Goal: Information Seeking & Learning: Learn about a topic

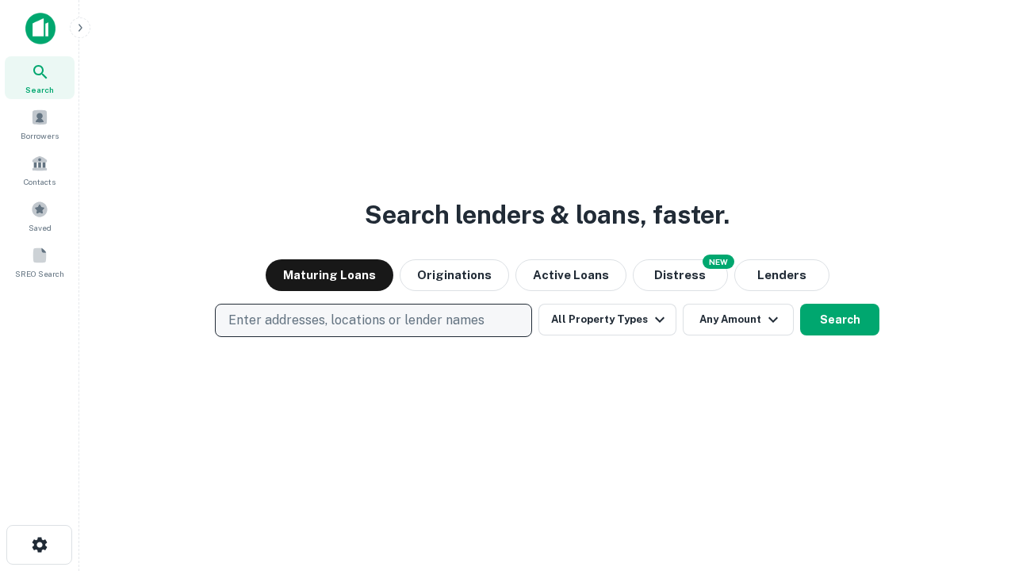
click at [373, 320] on p "Enter addresses, locations or lender names" at bounding box center [356, 320] width 256 height 19
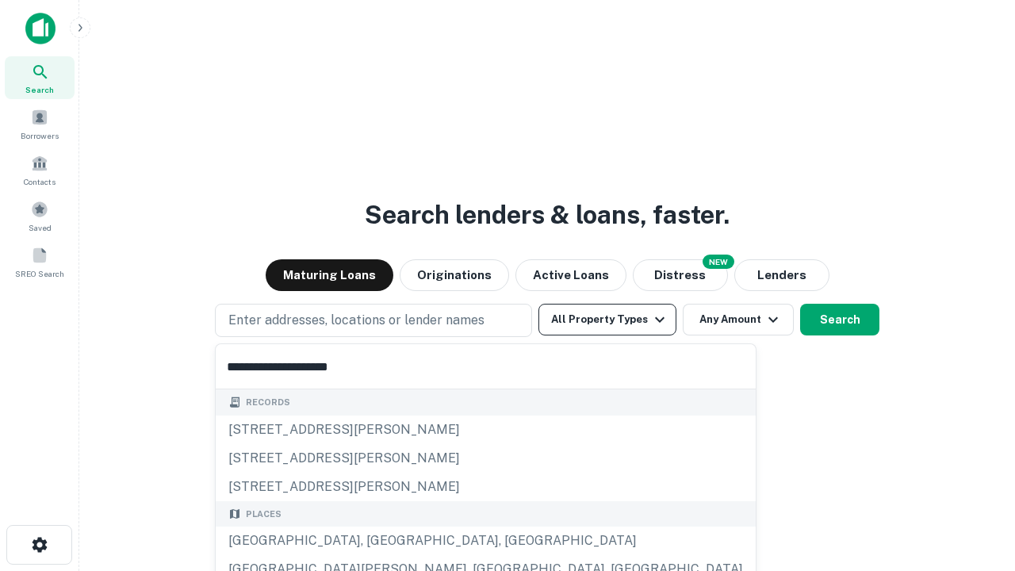
click at [607, 319] on button "All Property Types" at bounding box center [607, 320] width 138 height 32
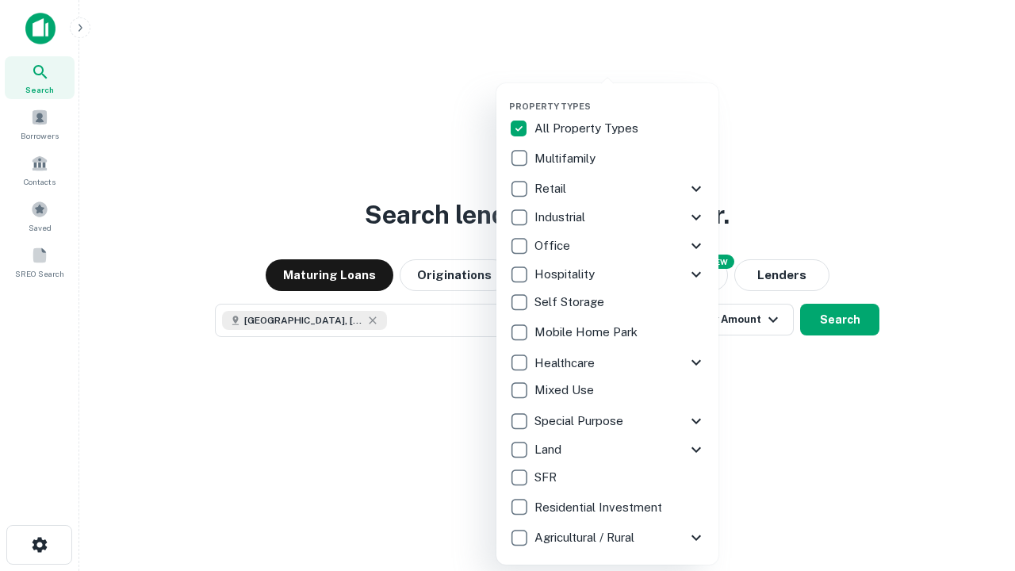
click at [620, 96] on button "button" at bounding box center [620, 96] width 222 height 1
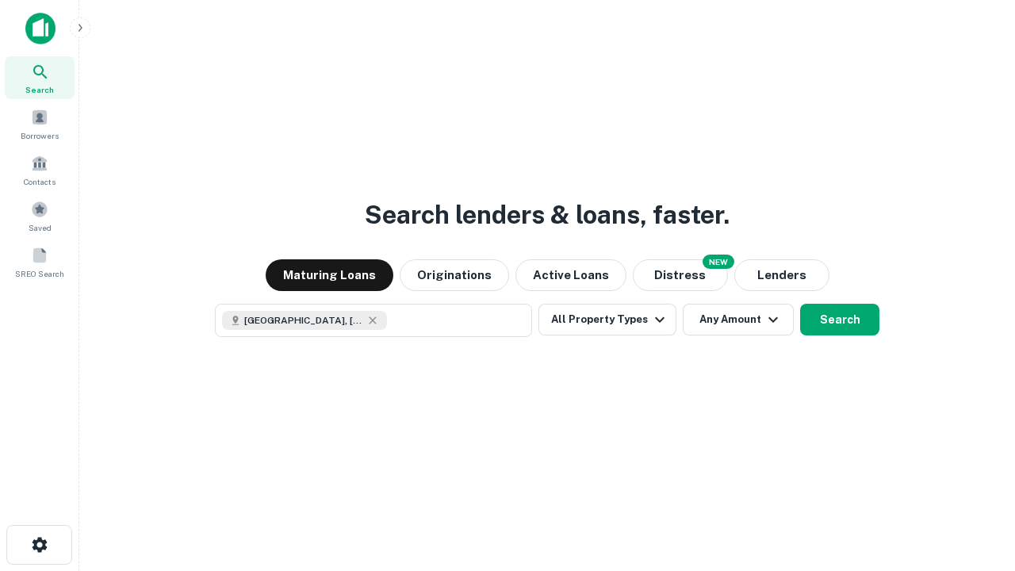
scroll to position [25, 0]
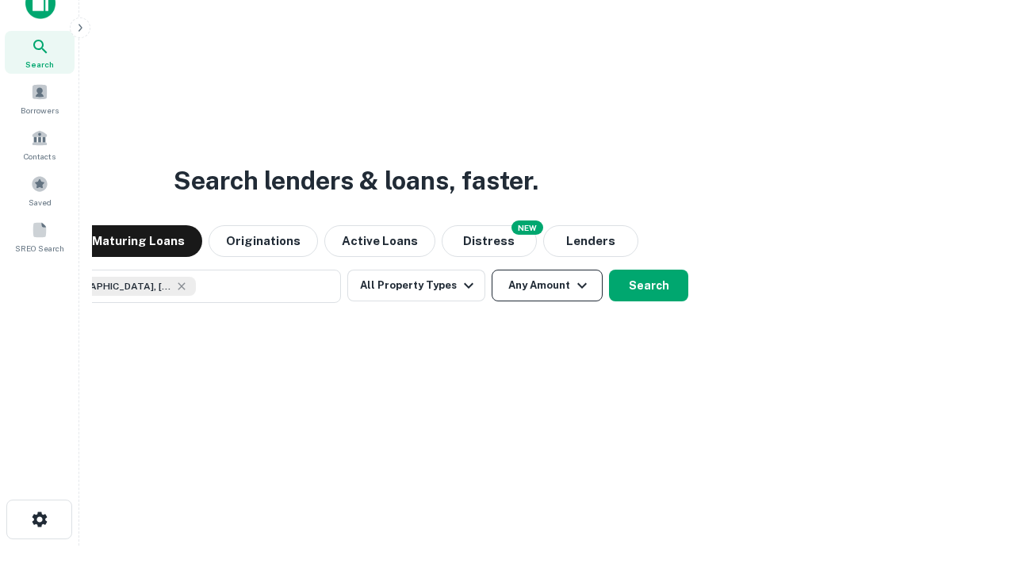
click at [492, 270] on button "Any Amount" at bounding box center [547, 286] width 111 height 32
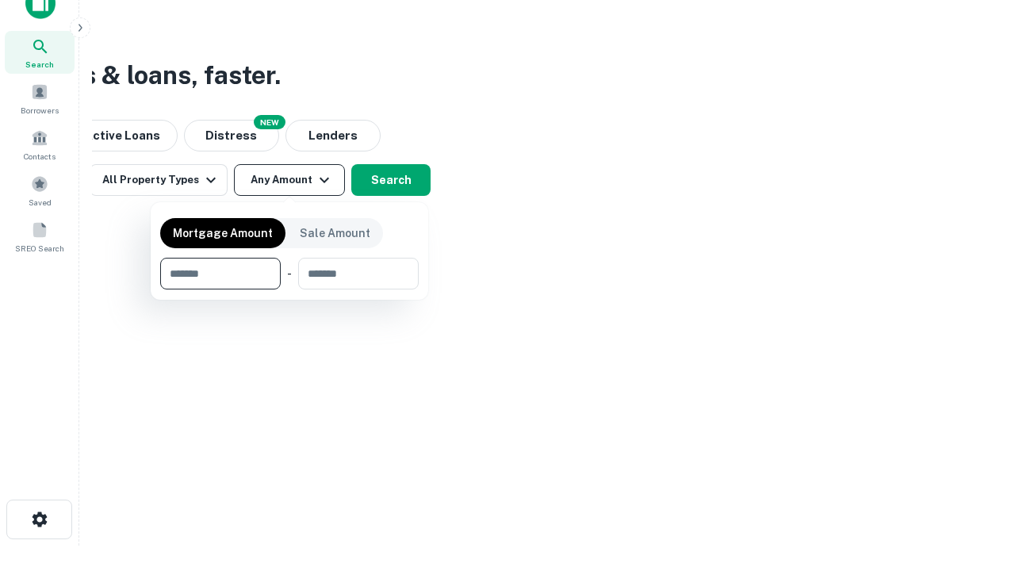
type input "*******"
click at [289, 289] on button "button" at bounding box center [289, 289] width 258 height 1
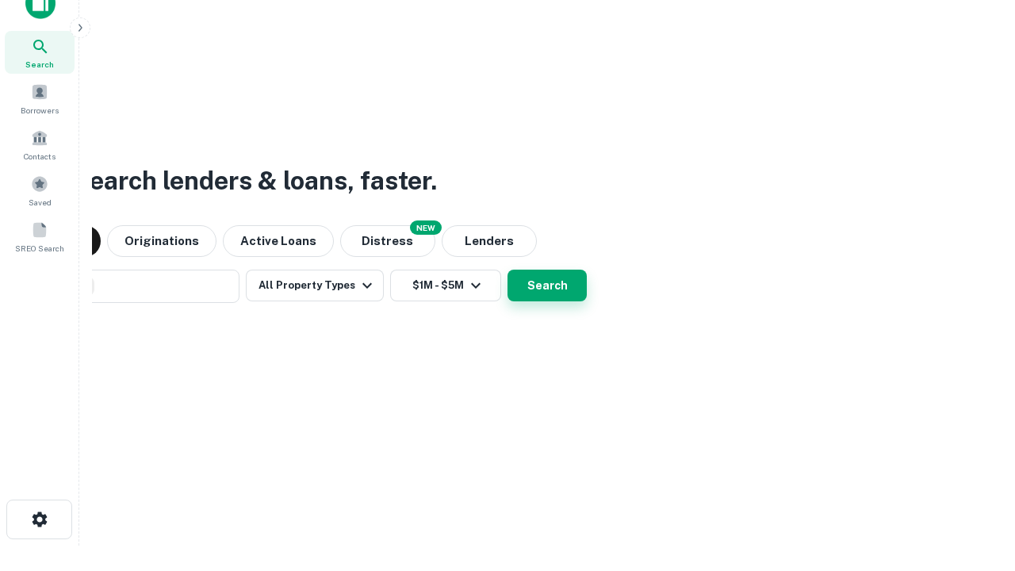
click at [507, 270] on button "Search" at bounding box center [546, 286] width 79 height 32
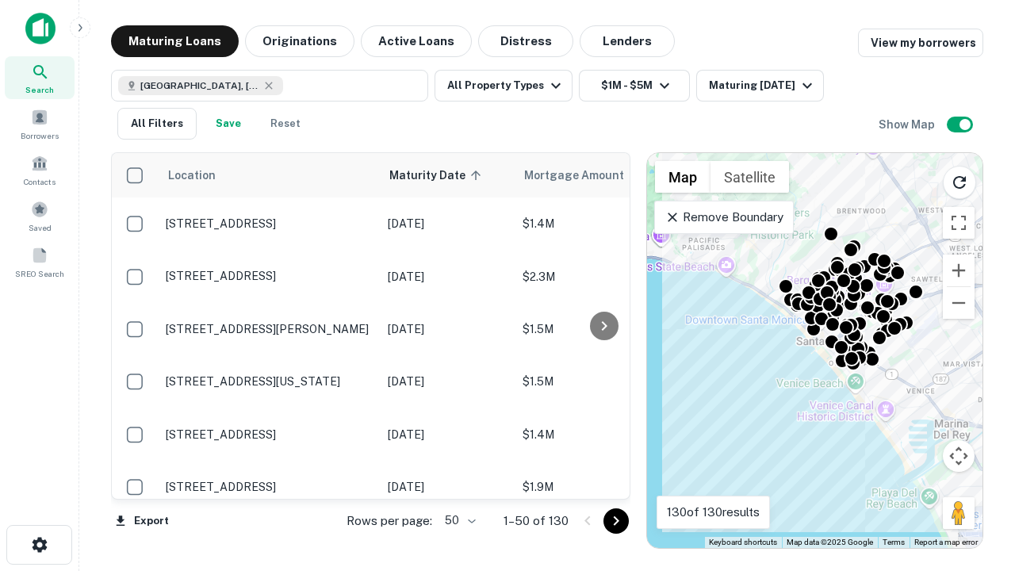
click at [457, 520] on body "Search Borrowers Contacts Saved SREO Search Maturing Loans Originations Active …" at bounding box center [507, 285] width 1015 height 571
click at [458, 480] on li "25" at bounding box center [458, 480] width 46 height 29
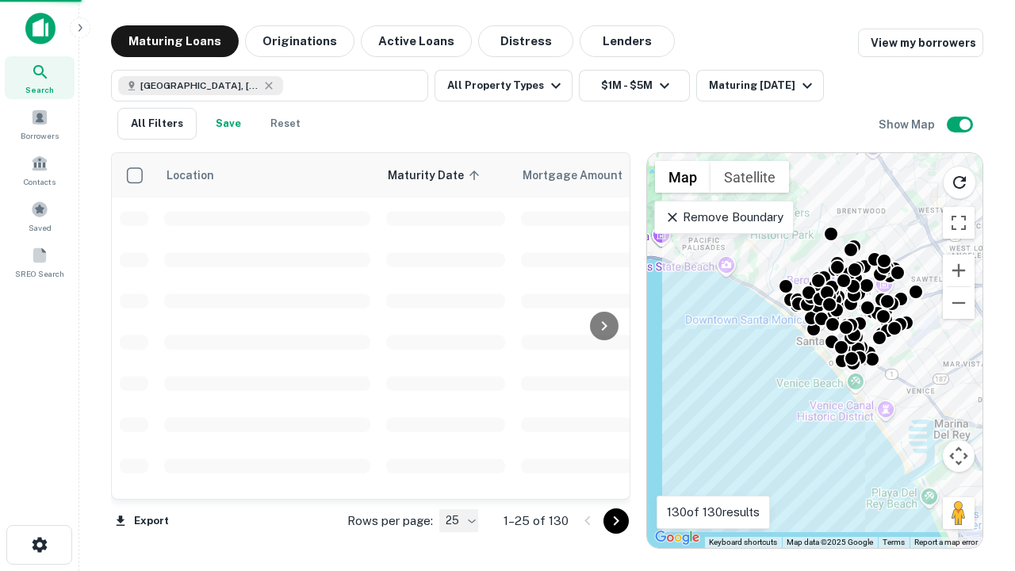
type input "**"
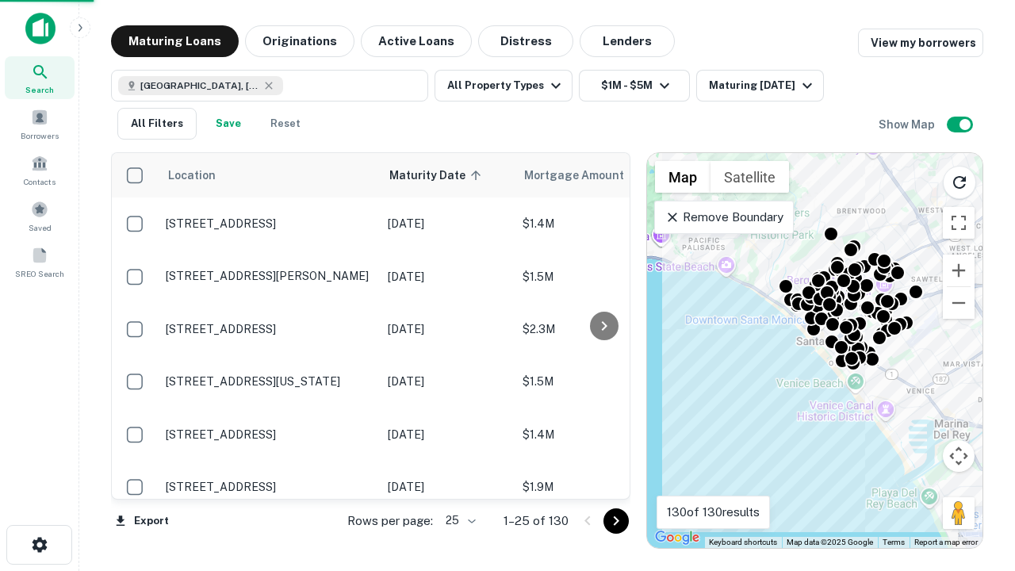
click at [615, 520] on icon "Go to next page" at bounding box center [615, 520] width 19 height 19
